Goal: Check status: Check status

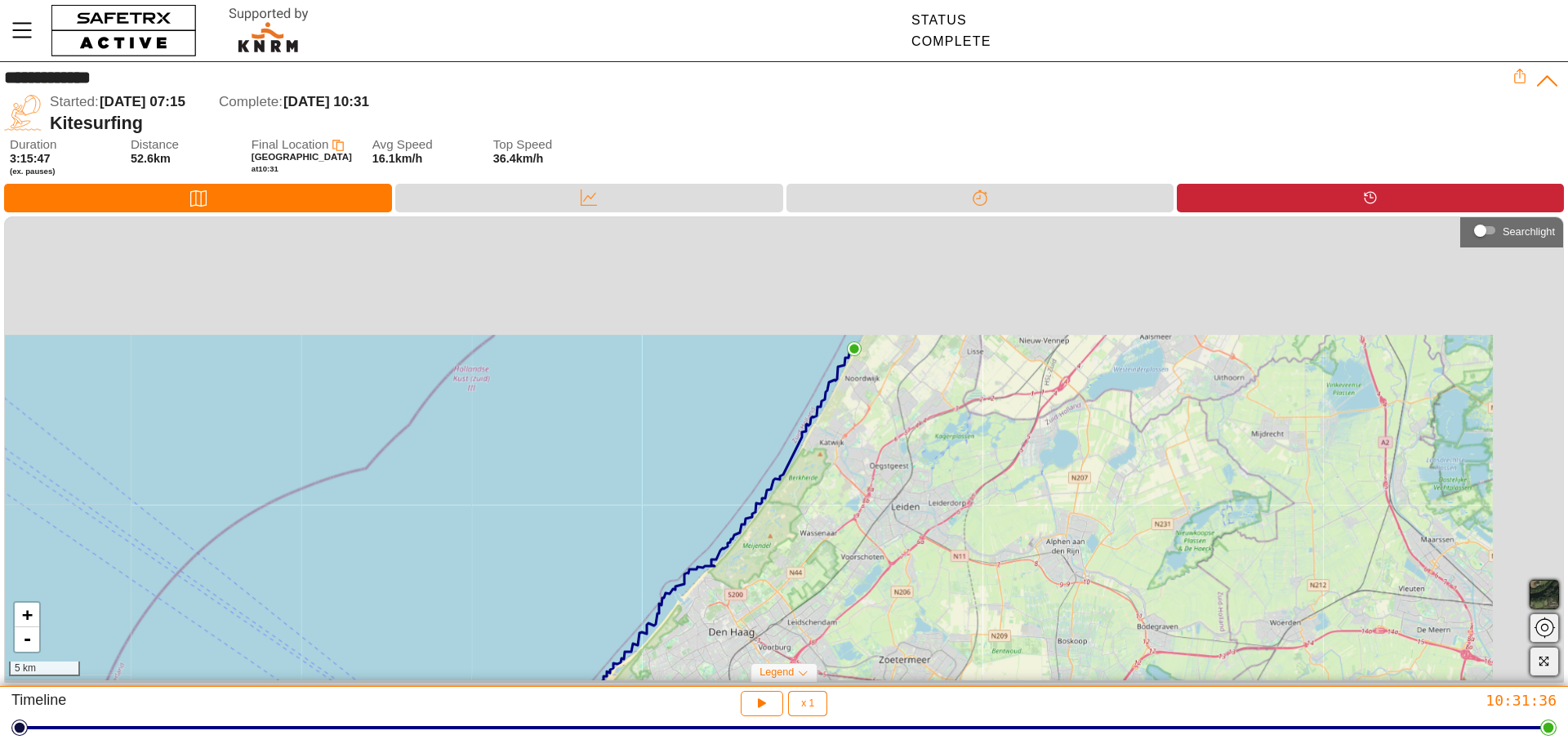
drag, startPoint x: 945, startPoint y: 450, endPoint x: 922, endPoint y: 485, distance: 41.9
click at [922, 485] on div "+ - 5 km" at bounding box center [784, 448] width 1558 height 463
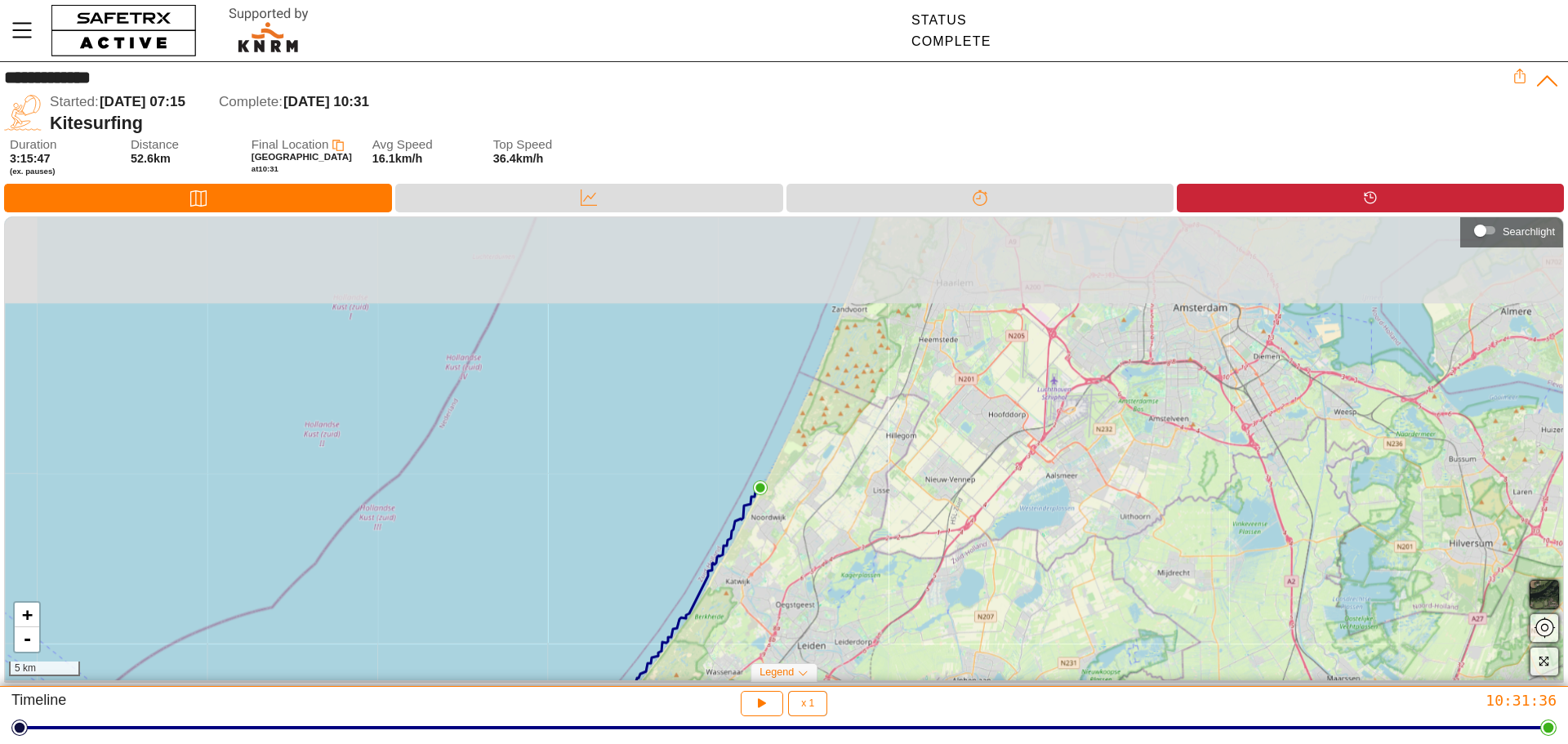
drag, startPoint x: 962, startPoint y: 352, endPoint x: 871, endPoint y: 487, distance: 162.8
click at [871, 487] on div "+ - 5 km" at bounding box center [784, 448] width 1558 height 463
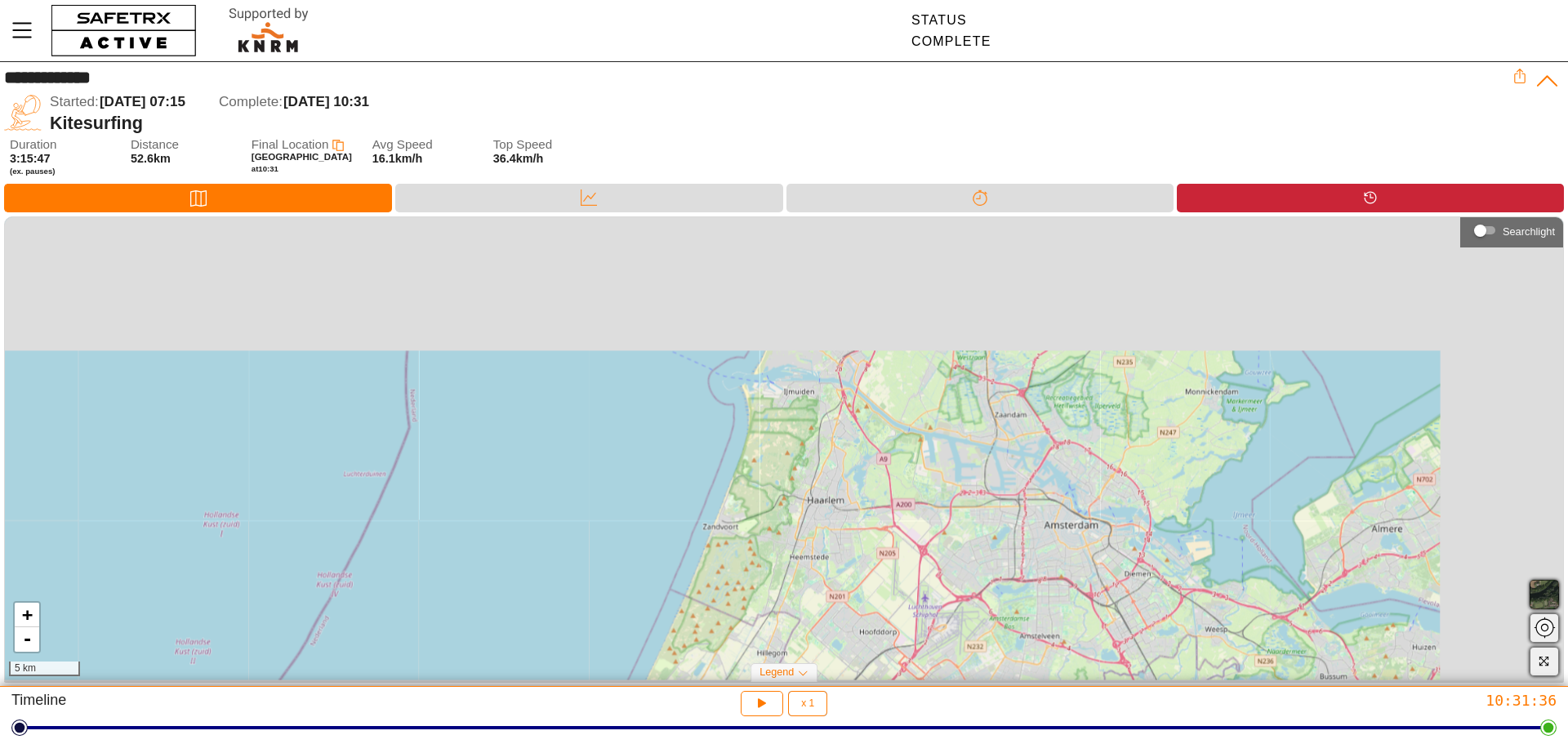
drag, startPoint x: 917, startPoint y: 329, endPoint x: 751, endPoint y: 617, distance: 332.4
click at [751, 617] on div "+ - 5 km" at bounding box center [784, 448] width 1558 height 463
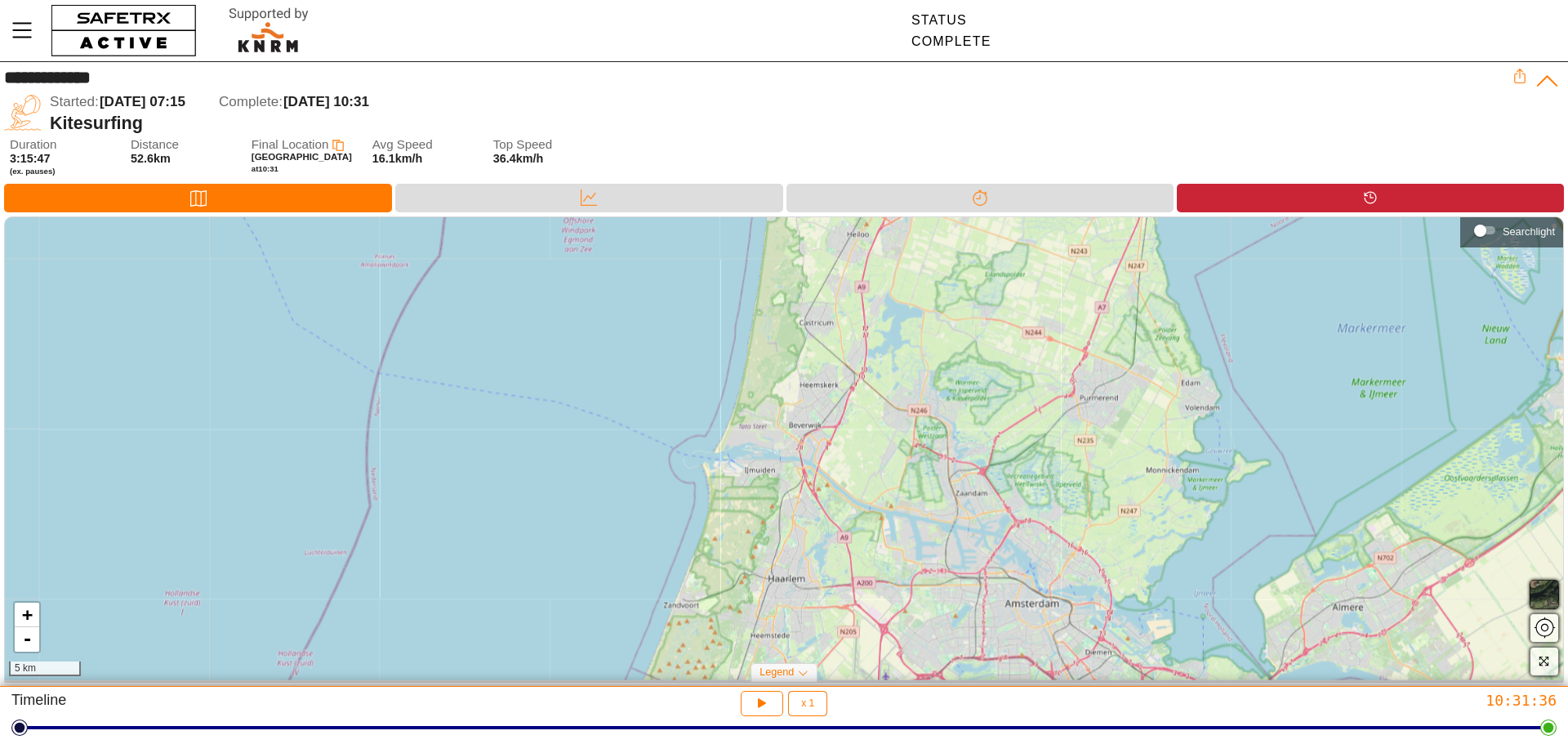
click at [833, 366] on div "+ - 5 km" at bounding box center [784, 448] width 1558 height 463
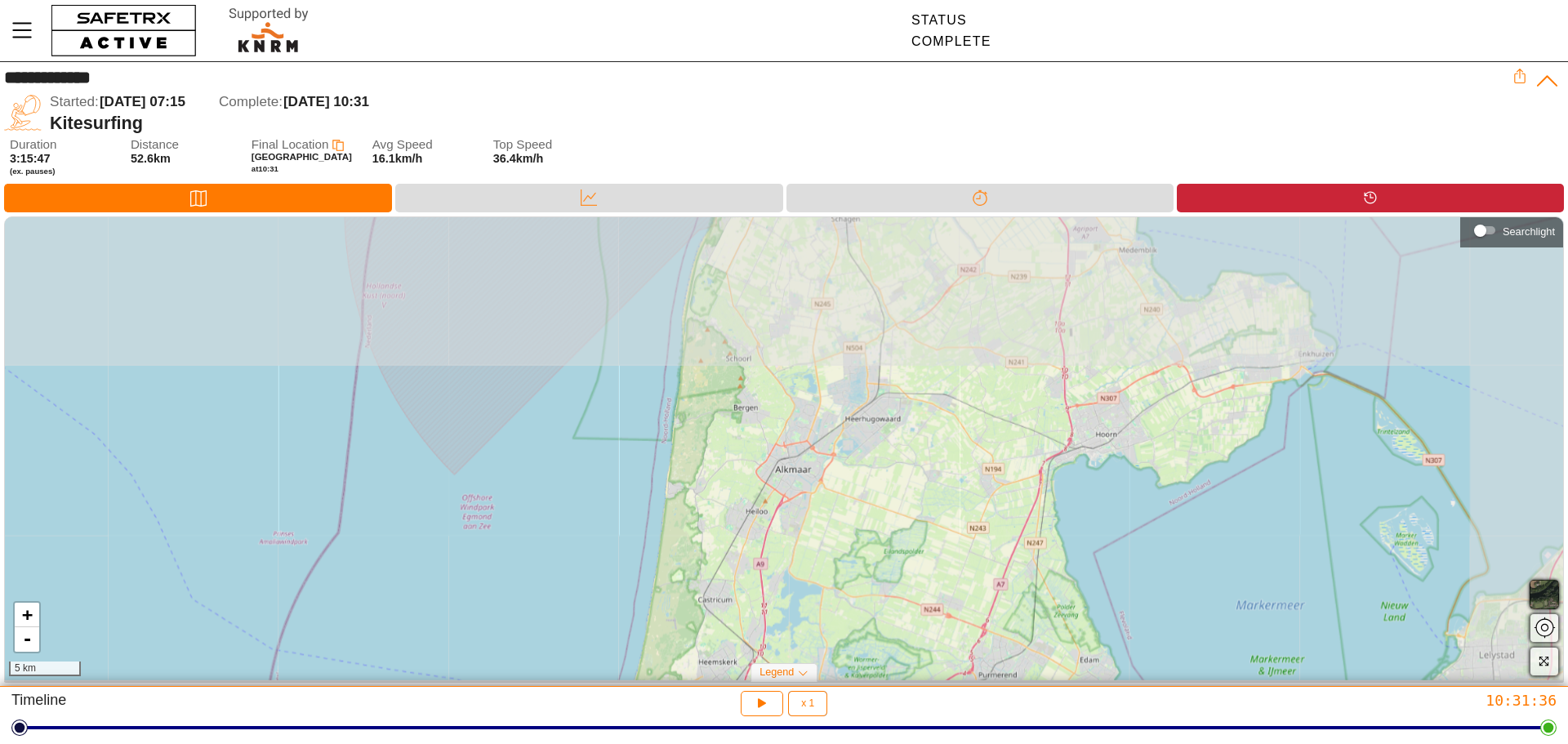
drag, startPoint x: 837, startPoint y: 372, endPoint x: 719, endPoint y: 668, distance: 318.7
click at [718, 678] on div "+ - 5 km" at bounding box center [784, 448] width 1558 height 463
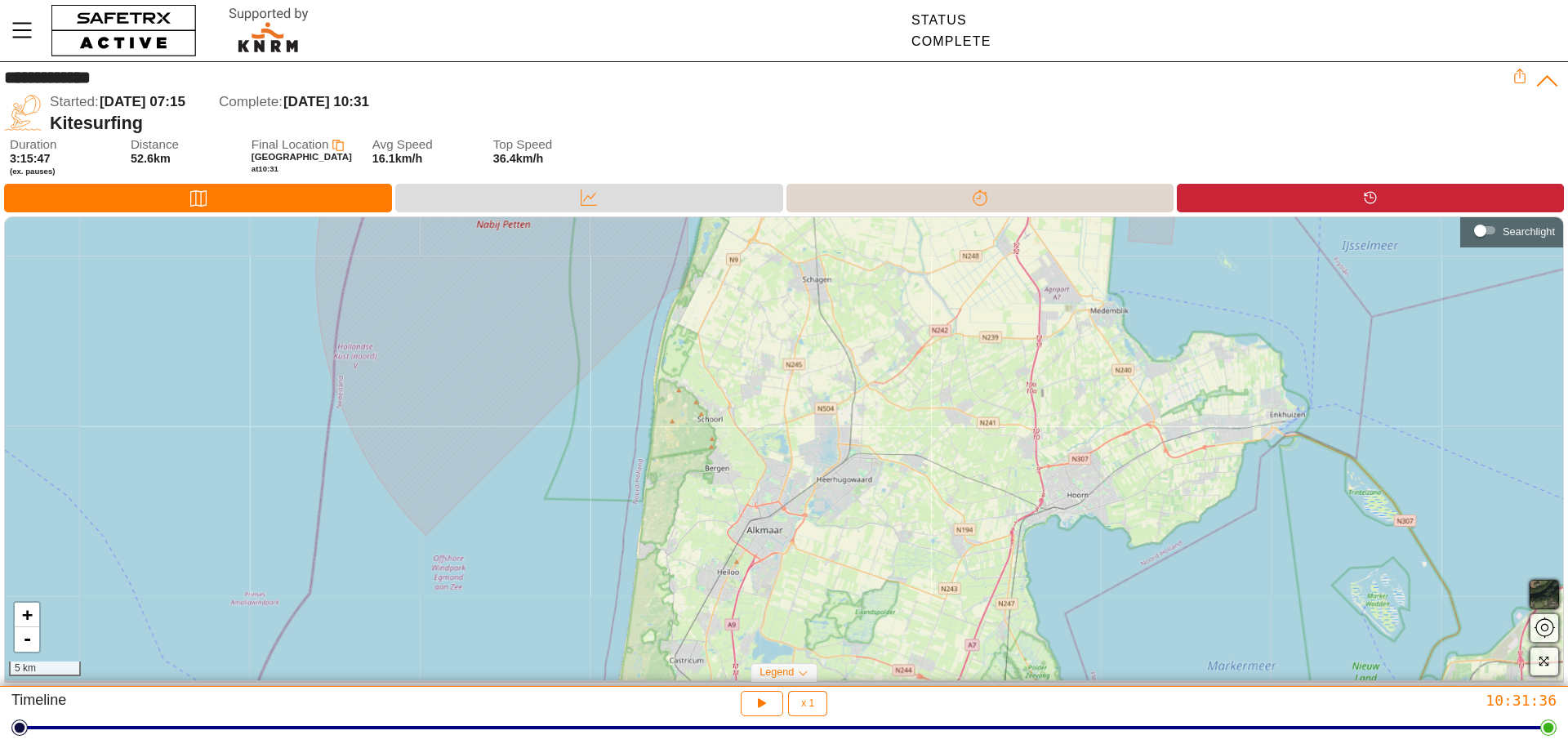
drag, startPoint x: 722, startPoint y: 654, endPoint x: 881, endPoint y: 188, distance: 492.4
click at [881, 188] on div "**********" at bounding box center [784, 374] width 1568 height 624
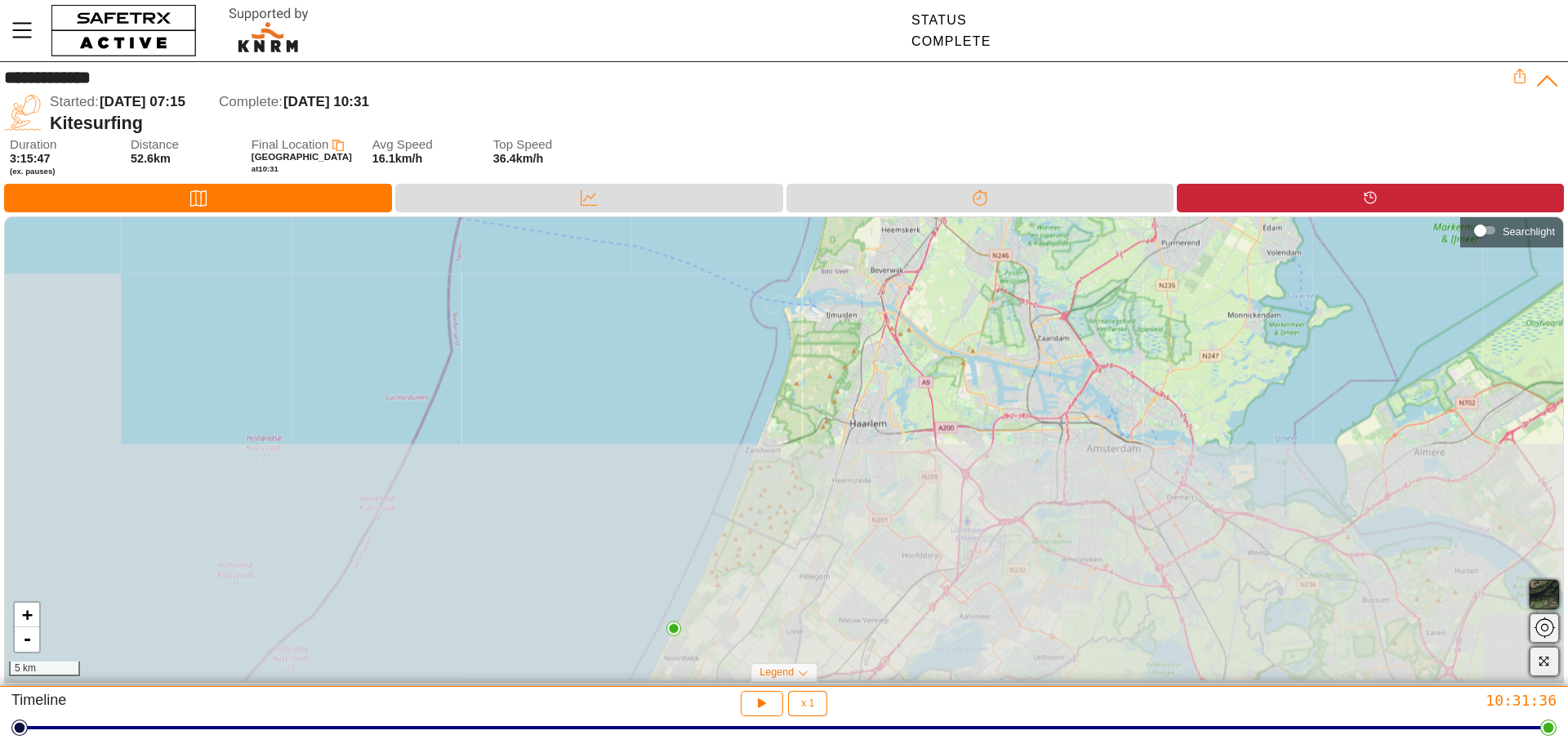
drag, startPoint x: 647, startPoint y: 518, endPoint x: 810, endPoint y: 259, distance: 306.0
click at [784, 240] on div "+ - 5 km" at bounding box center [784, 448] width 1558 height 463
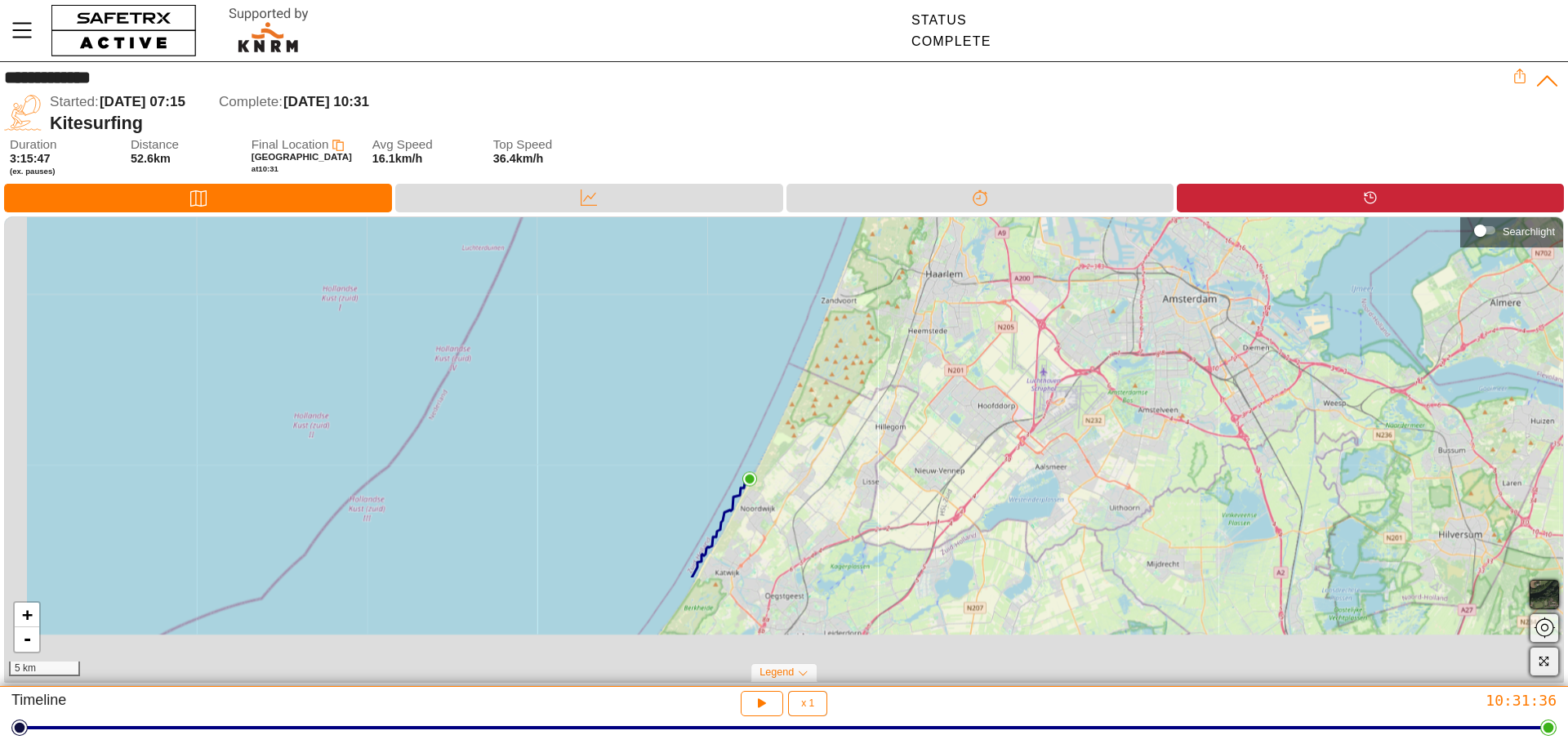
drag, startPoint x: 791, startPoint y: 431, endPoint x: 899, endPoint y: 231, distance: 227.3
click at [932, 163] on div "**********" at bounding box center [784, 374] width 1568 height 624
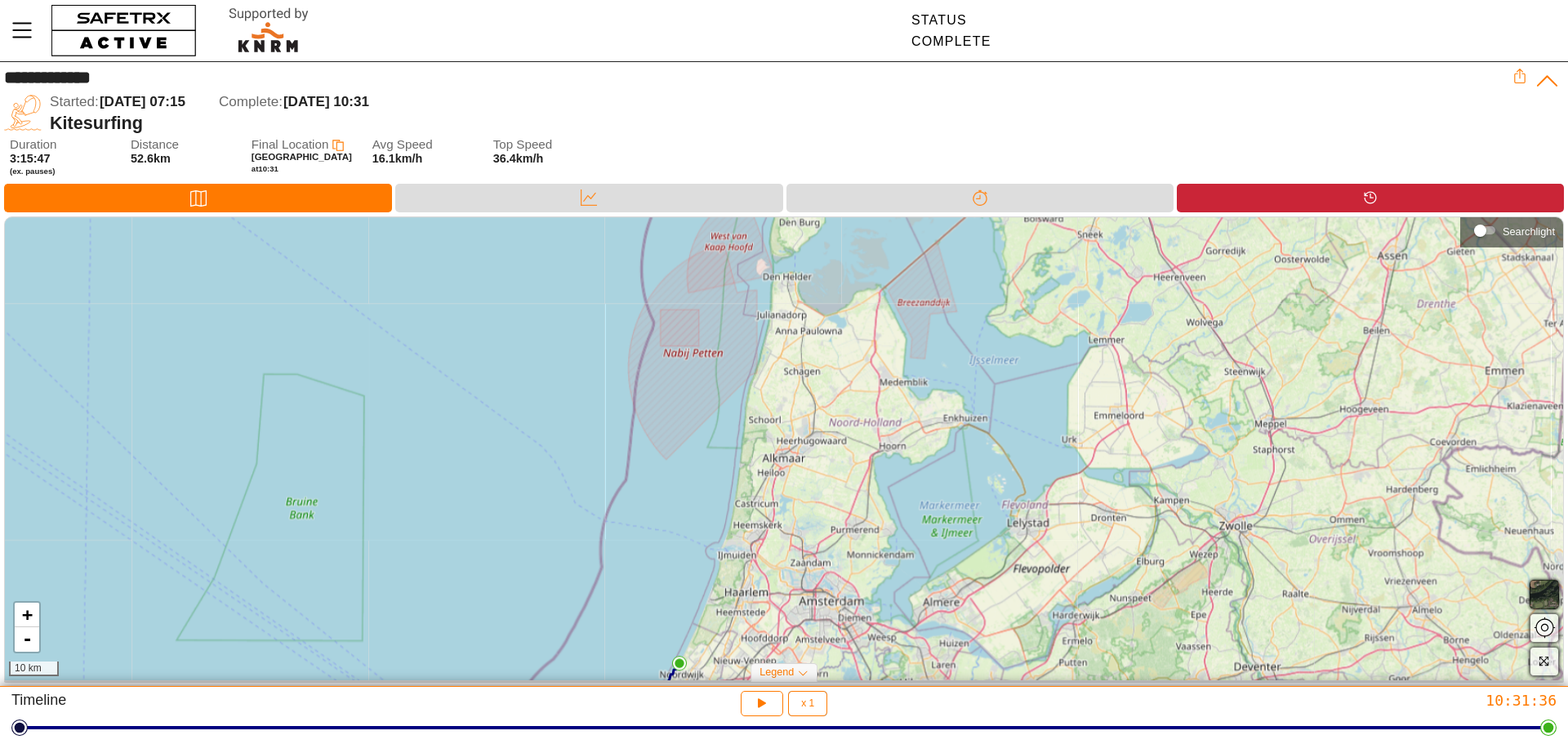
drag, startPoint x: 898, startPoint y: 366, endPoint x: 735, endPoint y: 624, distance: 305.2
click at [719, 659] on div "+ - 10 km" at bounding box center [784, 448] width 1558 height 463
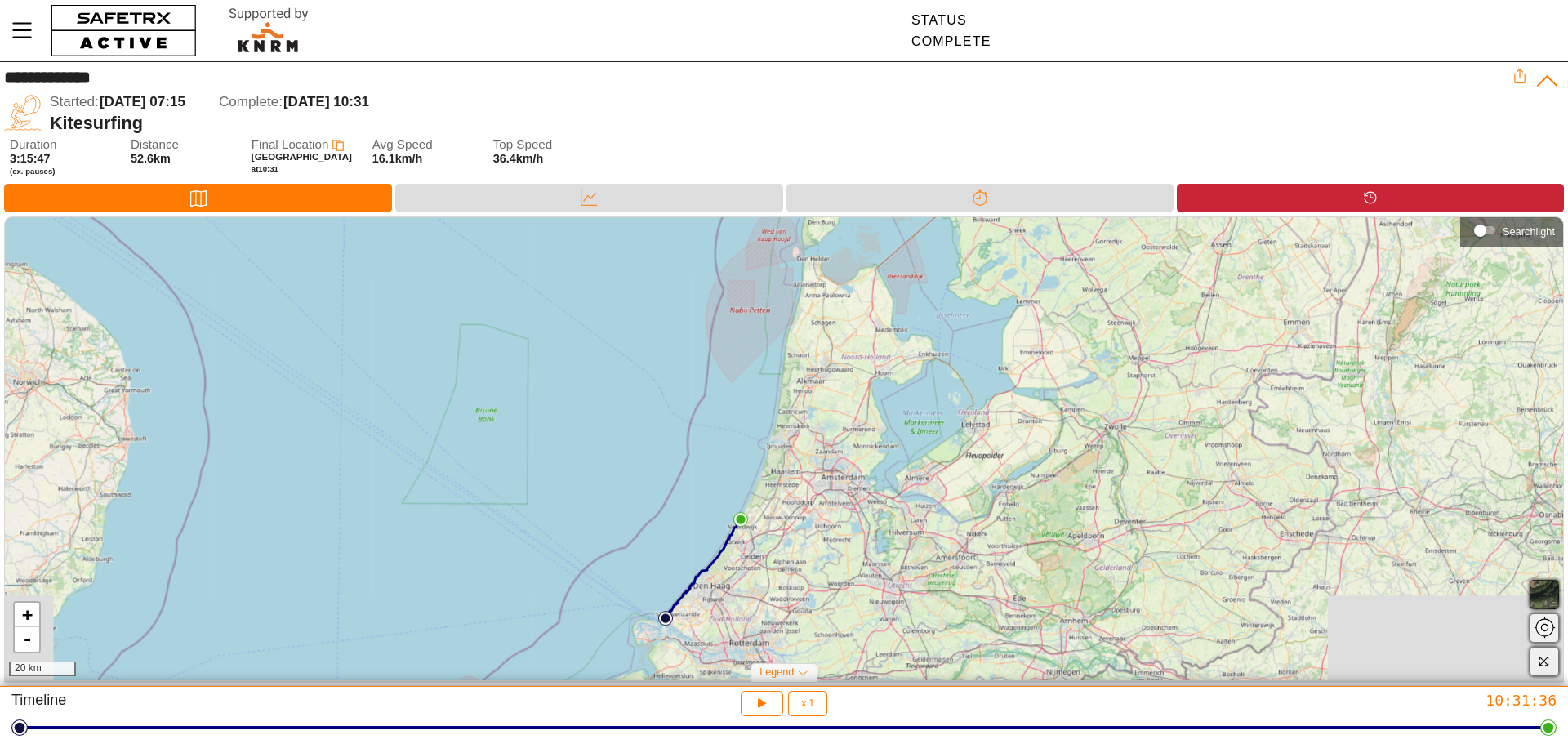
drag, startPoint x: 768, startPoint y: 591, endPoint x: 815, endPoint y: 419, distance: 178.3
click at [815, 419] on div "+ - 20 km" at bounding box center [784, 448] width 1558 height 463
